Goal: Information Seeking & Learning: Check status

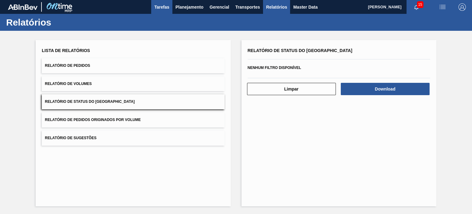
click at [171, 7] on button "Tarefas" at bounding box center [161, 7] width 21 height 14
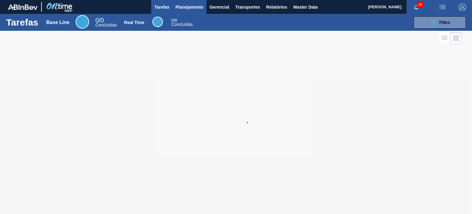
click at [182, 8] on span "Planejamento" at bounding box center [190, 6] width 28 height 7
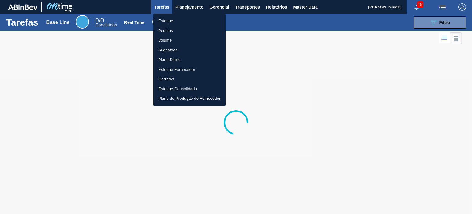
click at [180, 19] on li "Estoque" at bounding box center [189, 21] width 72 height 10
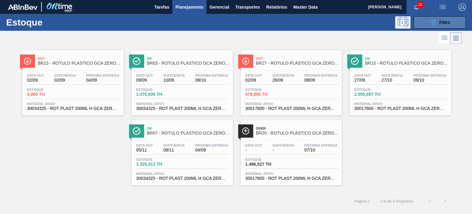
click at [428, 27] on button "089F7B8B-B2A5-4AFE-B5C0-19BA573D28AC Filtro" at bounding box center [440, 22] width 52 height 12
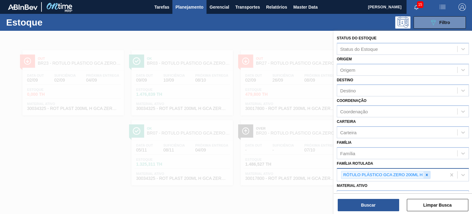
click at [428, 173] on icon at bounding box center [427, 174] width 2 height 2
click at [425, 173] on icon at bounding box center [427, 174] width 4 height 4
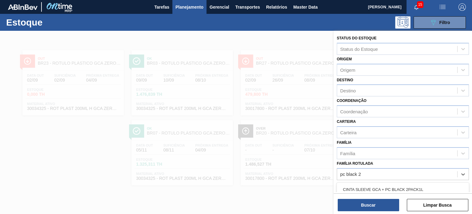
scroll to position [78, 0]
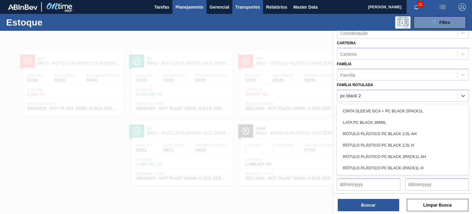
type Rotulada "pc black 2"
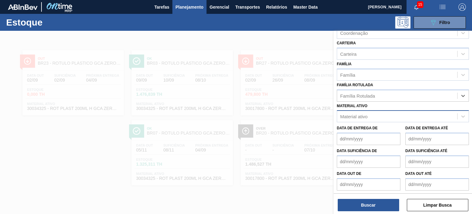
click at [371, 112] on div "Material ativo" at bounding box center [397, 116] width 120 height 9
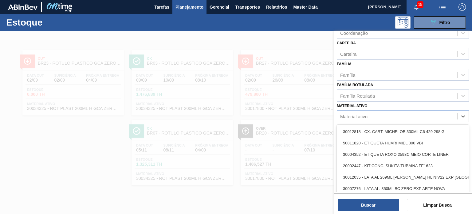
click at [365, 97] on div "Família Rotulada" at bounding box center [397, 95] width 120 height 9
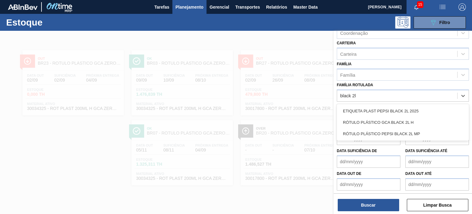
type Rotulada "black 2l"
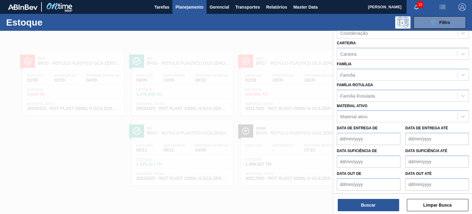
click at [360, 85] on label "Família Rotulada" at bounding box center [355, 85] width 36 height 4
click at [341, 93] on Rotulada "Família Rotulada" at bounding box center [340, 95] width 1 height 5
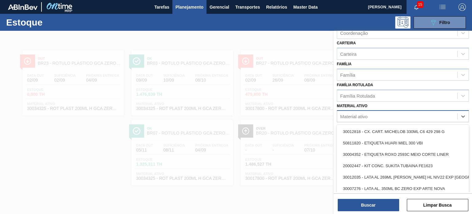
click at [368, 112] on div "Material ativo" at bounding box center [397, 116] width 120 height 9
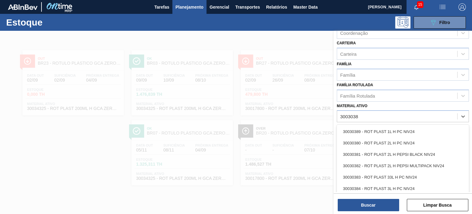
type ativo "30030381"
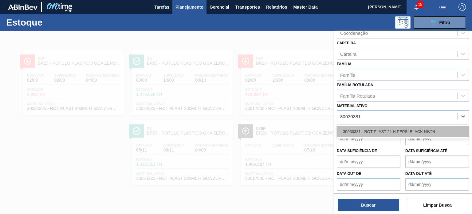
click at [357, 126] on div "30030381 - ROT PLAST 2L H PEPSI BLACK NIV24" at bounding box center [403, 131] width 132 height 11
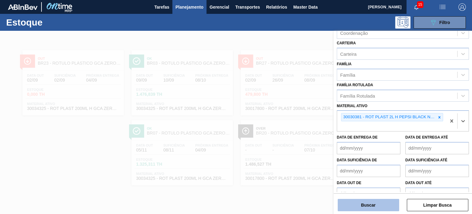
click at [374, 203] on button "Buscar" at bounding box center [368, 205] width 61 height 12
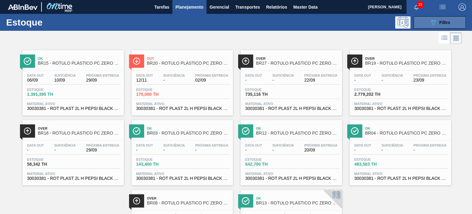
click at [427, 18] on button "089F7B8B-B2A5-4AFE-B5C0-19BA573D28AC Filtro" at bounding box center [440, 22] width 52 height 12
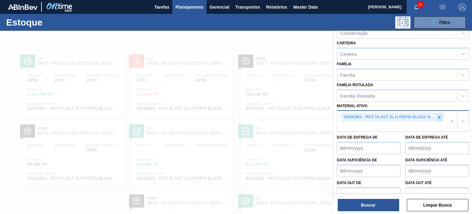
click at [440, 116] on icon at bounding box center [439, 117] width 4 height 4
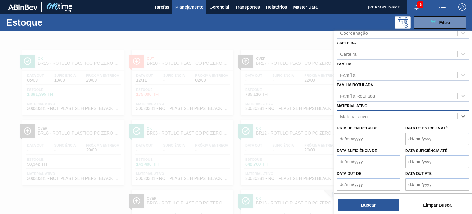
click at [394, 96] on div "Família Rotulada" at bounding box center [397, 95] width 120 height 9
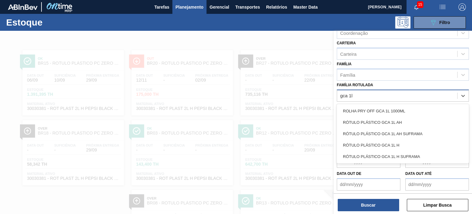
type Rotulada "gca 1l h"
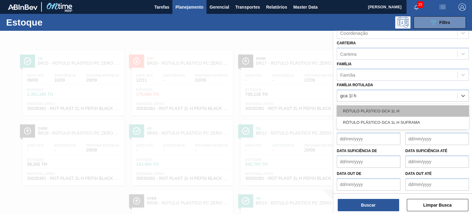
click at [397, 108] on div "RÓTULO PLÁSTICO GCA 1L H" at bounding box center [403, 110] width 132 height 11
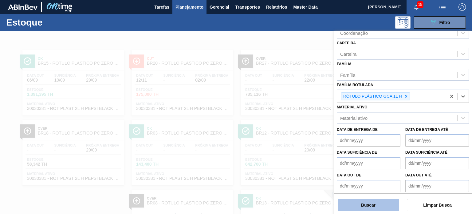
click at [381, 203] on button "Buscar" at bounding box center [368, 205] width 61 height 12
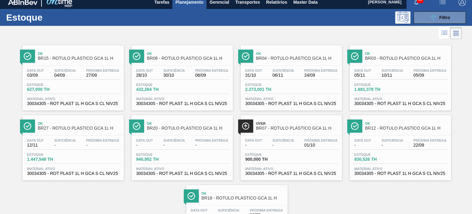
scroll to position [0, 0]
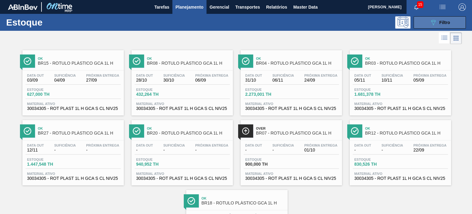
click at [430, 24] on icon "089F7B8B-B2A5-4AFE-B5C0-19BA573D28AC" at bounding box center [433, 22] width 7 height 7
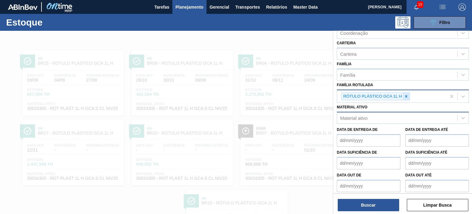
click at [409, 94] on div at bounding box center [406, 97] width 7 height 8
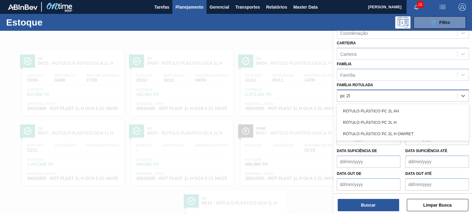
type Rotulada "pc 2l h"
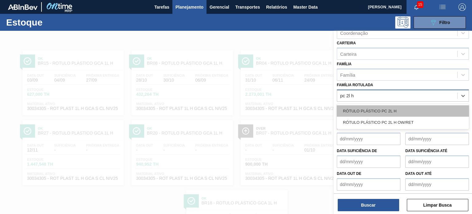
click at [405, 107] on div "RÓTULO PLÁSTICO PC 2L H" at bounding box center [403, 110] width 132 height 11
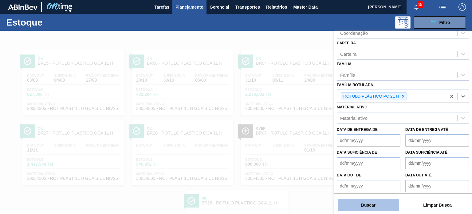
click at [379, 204] on button "Buscar" at bounding box center [368, 205] width 61 height 12
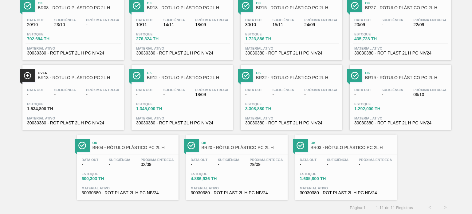
scroll to position [56, 0]
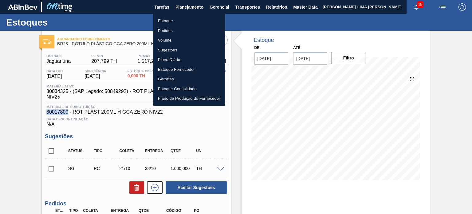
click at [179, 18] on li "Estoque" at bounding box center [189, 21] width 72 height 10
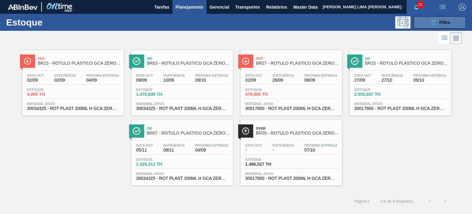
click at [422, 23] on button "089F7B8B-B2A5-4AFE-B5C0-19BA573D28AC Filtro" at bounding box center [440, 22] width 52 height 12
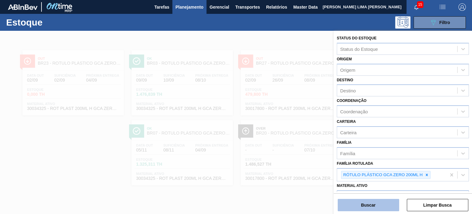
click at [391, 206] on button "Buscar" at bounding box center [368, 205] width 61 height 12
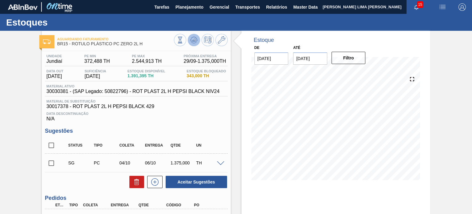
click at [198, 39] on button at bounding box center [194, 40] width 12 height 12
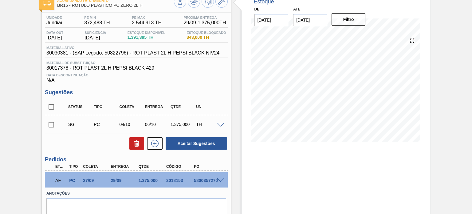
scroll to position [64, 0]
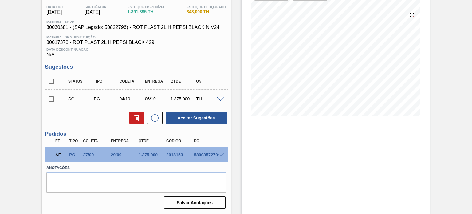
click at [220, 155] on span at bounding box center [220, 154] width 7 height 5
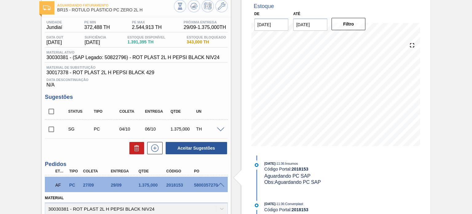
scroll to position [0, 0]
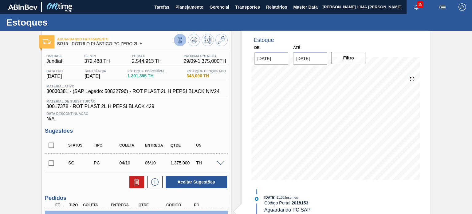
click at [182, 42] on icon at bounding box center [180, 40] width 7 height 7
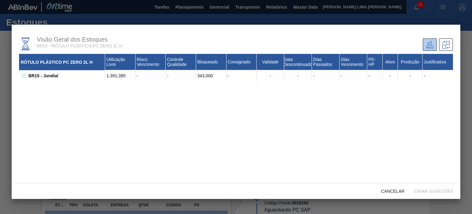
click at [25, 74] on icon at bounding box center [24, 75] width 5 height 5
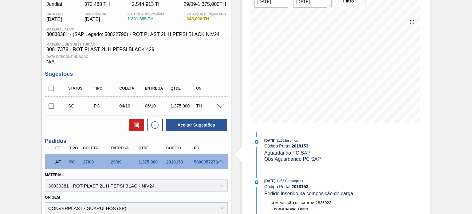
scroll to position [92, 0]
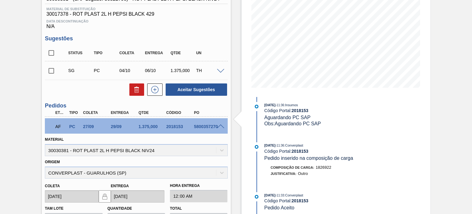
click at [171, 124] on div "2018153" at bounding box center [180, 126] width 30 height 5
copy div "2018153"
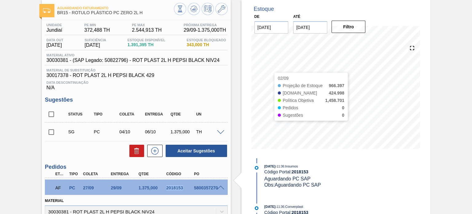
scroll to position [31, 0]
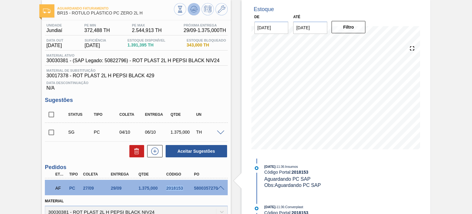
click at [197, 12] on icon at bounding box center [193, 9] width 7 height 7
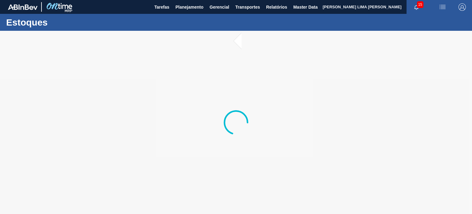
click at [281, 129] on div at bounding box center [236, 122] width 472 height 183
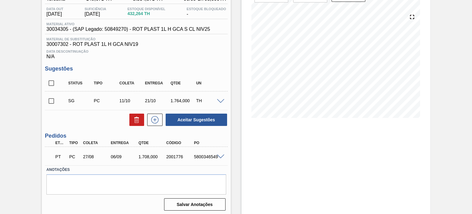
scroll to position [64, 0]
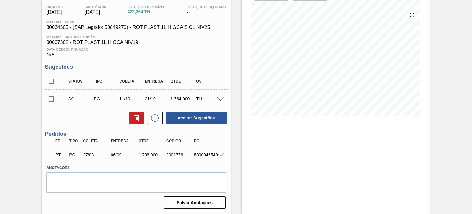
click at [222, 152] on div at bounding box center [222, 154] width 12 height 5
click at [219, 152] on div at bounding box center [222, 154] width 12 height 5
click at [217, 154] on span at bounding box center [220, 154] width 7 height 5
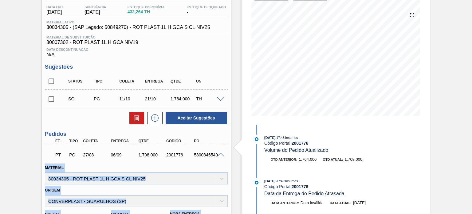
scroll to position [33, 0]
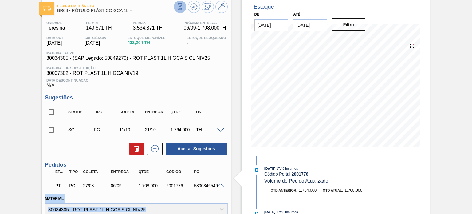
click at [182, 7] on icon at bounding box center [180, 6] width 7 height 7
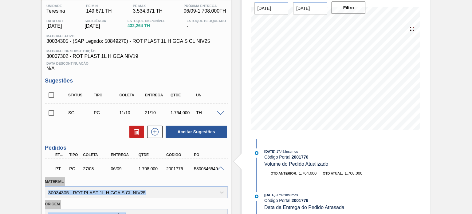
scroll to position [64, 0]
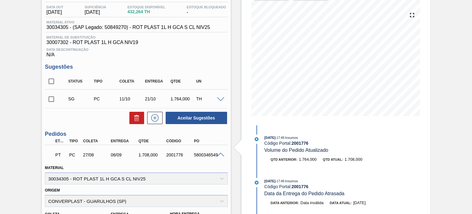
drag, startPoint x: 157, startPoint y: 153, endPoint x: 153, endPoint y: 153, distance: 3.7
click at [155, 153] on div "1.708,000" at bounding box center [152, 154] width 30 height 5
click at [154, 153] on div "1.708,000" at bounding box center [152, 154] width 30 height 5
drag, startPoint x: 155, startPoint y: 153, endPoint x: 139, endPoint y: 148, distance: 17.5
click at [139, 148] on div "PT PC 27/08 06/09 1.708,000 2001776 5800346549" at bounding box center [134, 154] width 166 height 12
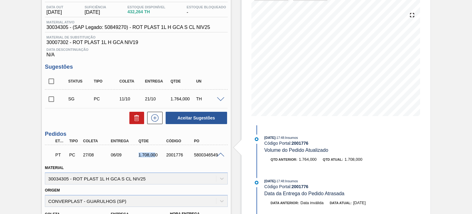
click at [147, 156] on div "1.708,000" at bounding box center [152, 154] width 30 height 5
click at [220, 152] on div at bounding box center [222, 154] width 12 height 5
click at [220, 153] on span at bounding box center [220, 154] width 7 height 5
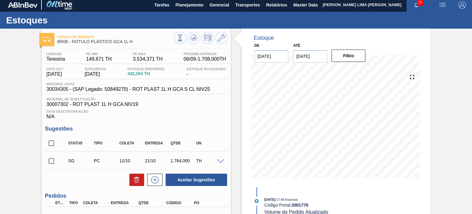
scroll to position [0, 0]
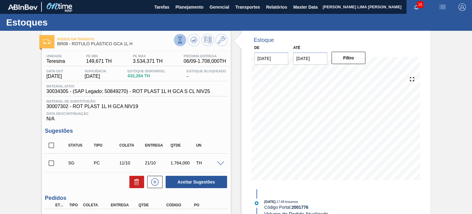
click at [180, 38] on icon at bounding box center [180, 40] width 7 height 7
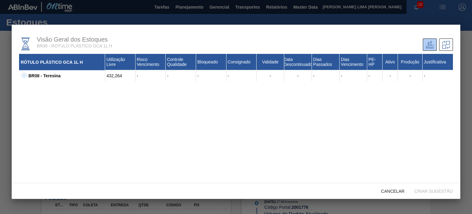
click at [23, 75] on icon at bounding box center [24, 75] width 5 height 5
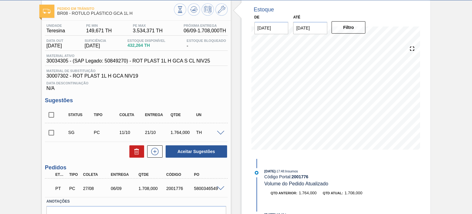
scroll to position [31, 0]
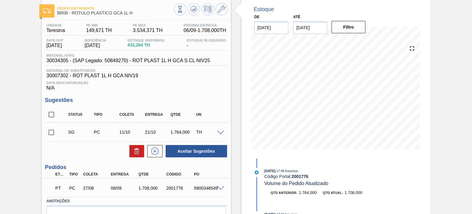
click at [61, 60] on span "30034305 - (SAP Legado: 50849270) - ROT PLAST 1L H GCA S CL NIV25" at bounding box center [128, 61] width 164 height 6
copy span "30034305"
drag, startPoint x: 219, startPoint y: 190, endPoint x: 215, endPoint y: 178, distance: 12.3
click at [219, 190] on div "PT PC 27/08 06/09 1.708,000 2001776 5800346549" at bounding box center [136, 187] width 183 height 15
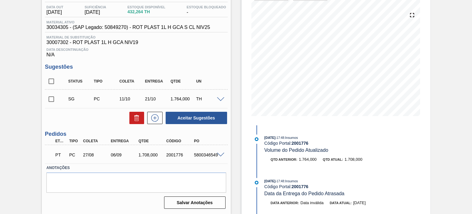
click at [219, 153] on span at bounding box center [220, 154] width 7 height 5
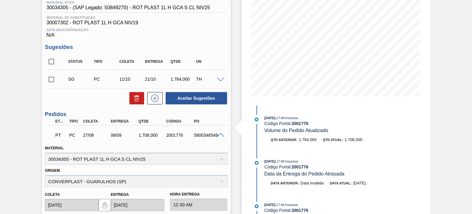
scroll to position [95, 0]
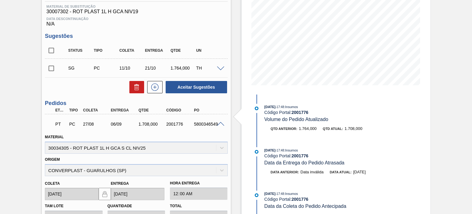
click at [62, 148] on div "Material 30034305 - ROT PLAST 1L H GCA S CL NIV25" at bounding box center [136, 143] width 183 height 21
copy div "30034305"
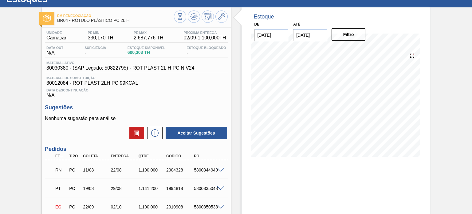
scroll to position [61, 0]
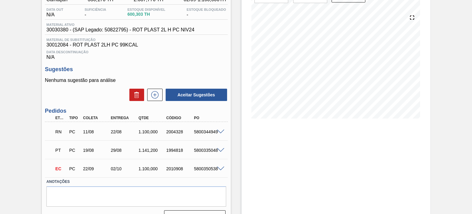
click at [220, 132] on span at bounding box center [220, 131] width 7 height 5
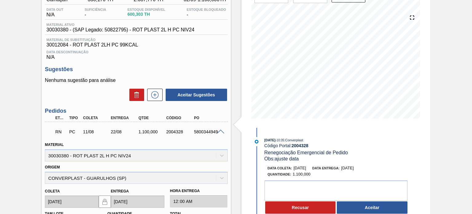
click at [219, 130] on span at bounding box center [220, 131] width 7 height 5
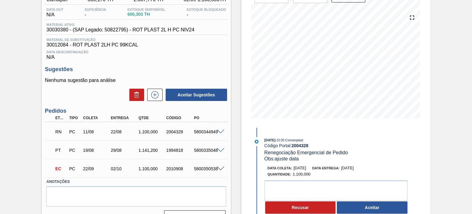
click at [120, 133] on div "22/08" at bounding box center [124, 131] width 30 height 5
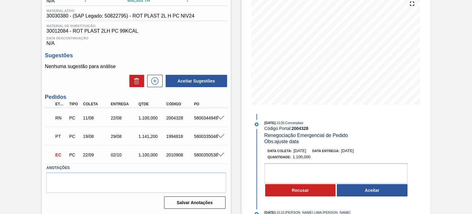
scroll to position [0, 0]
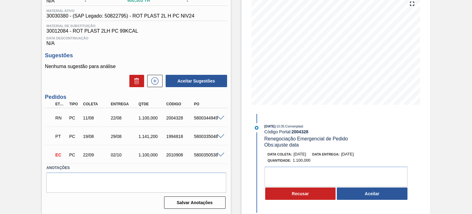
click at [295, 155] on span "[DATE]" at bounding box center [300, 154] width 13 height 5
click at [346, 155] on div "Data entrega: [DATE]" at bounding box center [333, 154] width 42 height 6
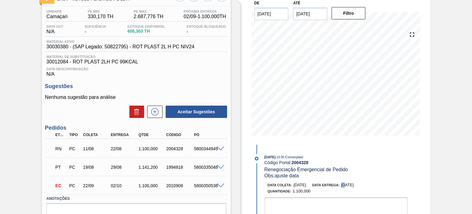
scroll to position [75, 0]
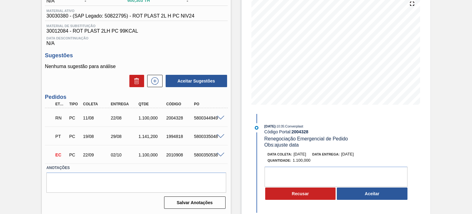
click at [247, 94] on div "Estoque De [DATE] Até [DATE] Filtro 02/09 Projeção de Estoque 2,666.501 [DOMAIN…" at bounding box center [336, 34] width 189 height 158
click at [299, 155] on span "[DATE]" at bounding box center [300, 154] width 13 height 5
click at [362, 157] on div "Quantidade : 1.100,000" at bounding box center [341, 160] width 146 height 6
click at [354, 157] on div "Data entrega: [DATE]" at bounding box center [333, 154] width 42 height 6
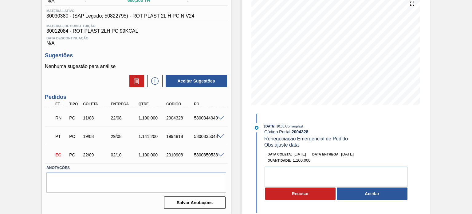
click at [354, 156] on span "[DATE]" at bounding box center [347, 154] width 13 height 5
click at [304, 156] on span "[DATE]" at bounding box center [300, 154] width 13 height 5
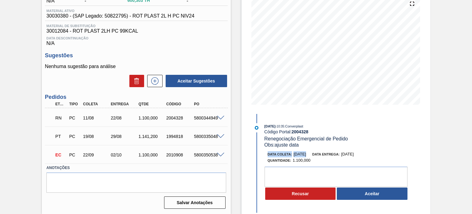
click at [304, 156] on span "[DATE]" at bounding box center [300, 154] width 13 height 5
click at [225, 121] on div "RN PC 11/08 22/08 1.100,000 2004328 5800344949" at bounding box center [136, 116] width 183 height 15
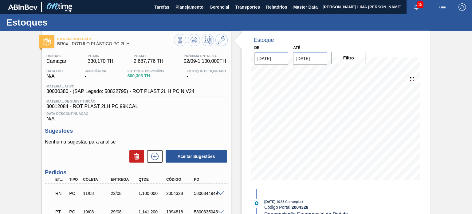
scroll to position [61, 0]
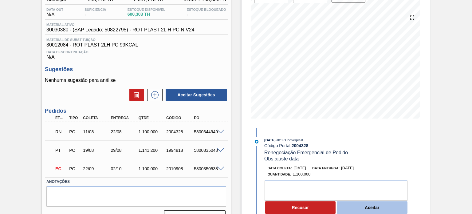
click at [375, 204] on button "Aceitar" at bounding box center [372, 207] width 71 height 12
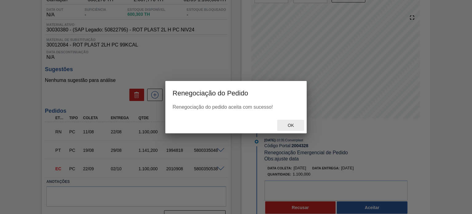
click at [293, 125] on span "Ok" at bounding box center [291, 125] width 16 height 5
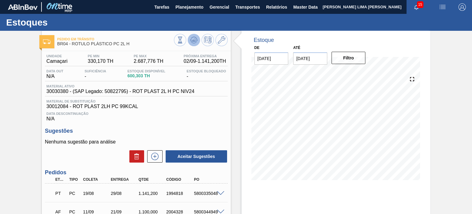
click at [195, 43] on icon at bounding box center [193, 39] width 7 height 7
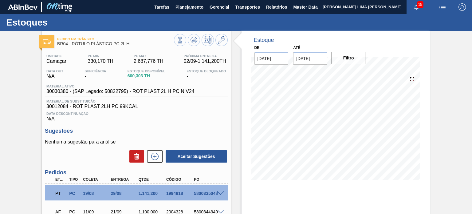
scroll to position [75, 0]
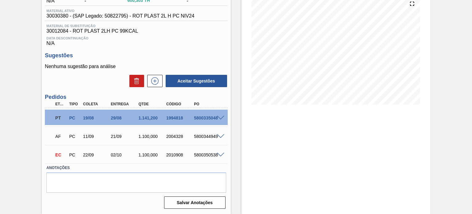
click at [218, 120] on div "5800335048" at bounding box center [207, 117] width 30 height 5
click at [221, 117] on span at bounding box center [220, 118] width 7 height 5
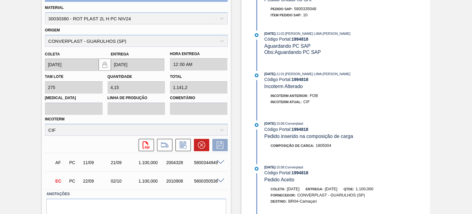
scroll to position [277, 0]
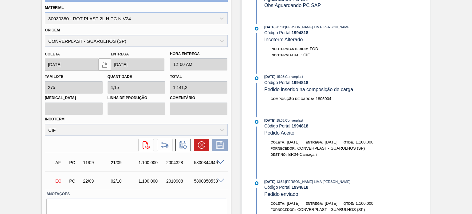
drag, startPoint x: 336, startPoint y: 148, endPoint x: 348, endPoint y: 148, distance: 12.3
click at [338, 144] on span "04/09/2025" at bounding box center [331, 142] width 13 height 5
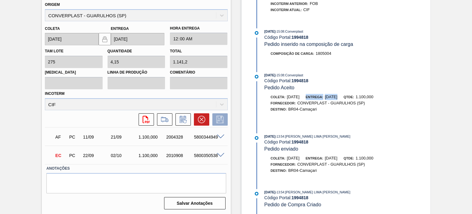
scroll to position [305, 0]
click at [347, 109] on div "Destino: BR04-Camaçari" at bounding box center [338, 109] width 146 height 6
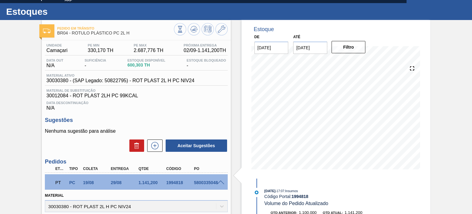
scroll to position [0, 0]
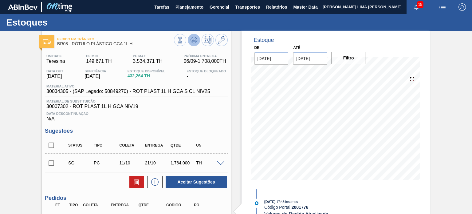
click at [192, 38] on icon at bounding box center [193, 39] width 7 height 7
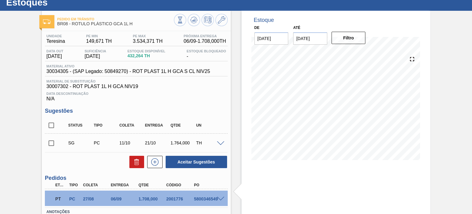
scroll to position [61, 0]
